Goal: Check status

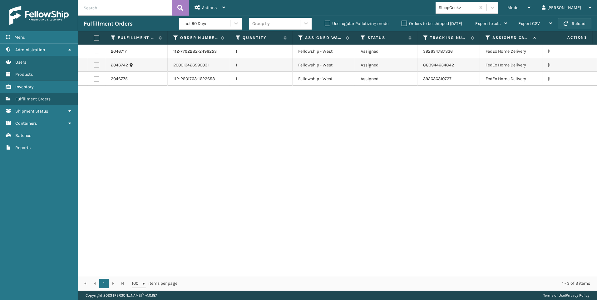
click at [574, 22] on button "Reload" at bounding box center [575, 23] width 34 height 11
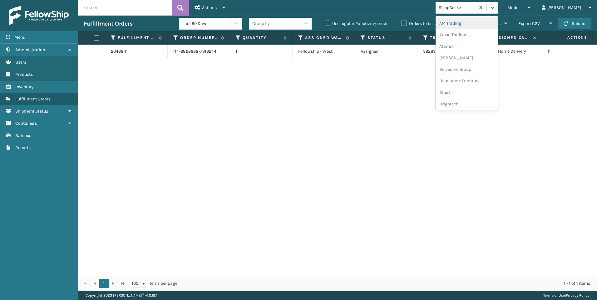
click at [476, 10] on div "SleepGeekz" at bounding box center [457, 7] width 37 height 7
click at [485, 89] on div "Koolmore" at bounding box center [467, 87] width 62 height 12
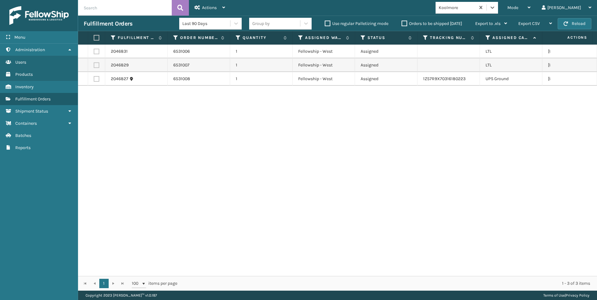
click at [131, 9] on input "text" at bounding box center [125, 8] width 94 height 16
click at [424, 64] on td at bounding box center [448, 65] width 62 height 14
click at [573, 24] on button "Reload" at bounding box center [575, 23] width 34 height 11
click at [521, 142] on div "2046831 6531006 1 Fellowship - West Assigned LTL [US_STATE] 2046829 6531007 1 F…" at bounding box center [337, 161] width 519 height 232
drag, startPoint x: 66, startPoint y: 124, endPoint x: 62, endPoint y: 123, distance: 3.6
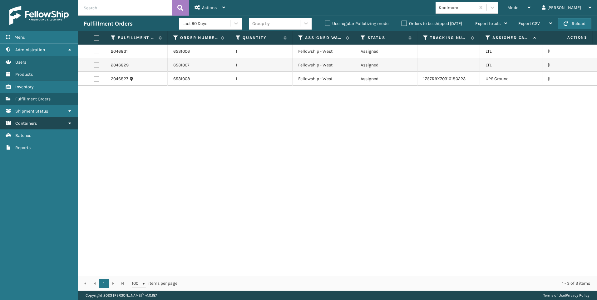
click at [66, 124] on link "Containers" at bounding box center [39, 123] width 78 height 12
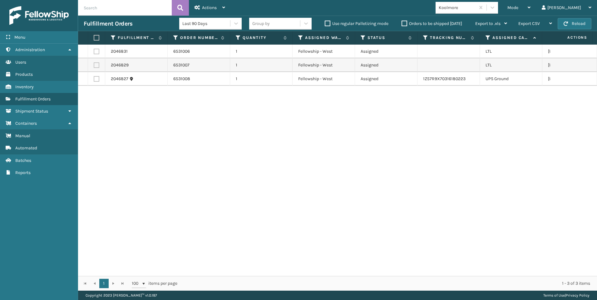
click at [570, 30] on div "Fulfillment Orders Last 90 Days Group by Use regular Palletizing mode Orders to…" at bounding box center [337, 24] width 519 height 16
click at [475, 12] on div "Koolmore" at bounding box center [456, 7] width 40 height 10
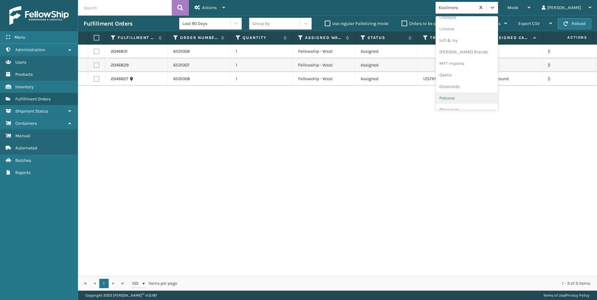
scroll to position [302, 0]
click at [490, 89] on div "SleepGeekz" at bounding box center [467, 92] width 62 height 12
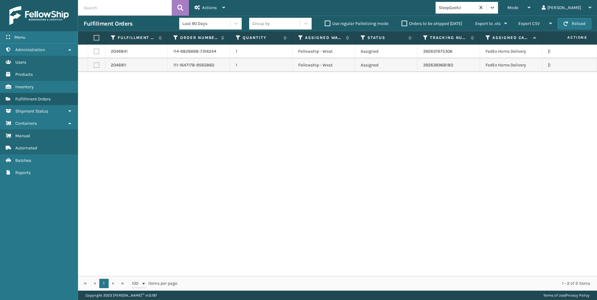
click at [529, 179] on div "2046841 114-6826668-7316244 1 Fellowship - West Assigned 392637675306 FedEx Hom…" at bounding box center [337, 161] width 519 height 232
click at [314, 186] on div "2046841 114-6826668-7316244 1 Fellowship - West Assigned 392637675306 FedEx Hom…" at bounding box center [337, 161] width 519 height 232
